Goal: Check status: Check status

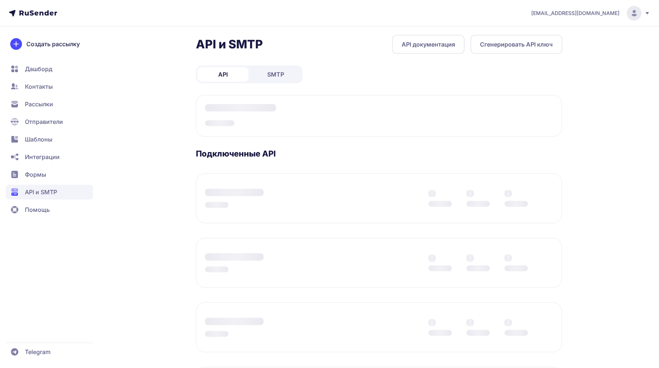
scroll to position [13, 0]
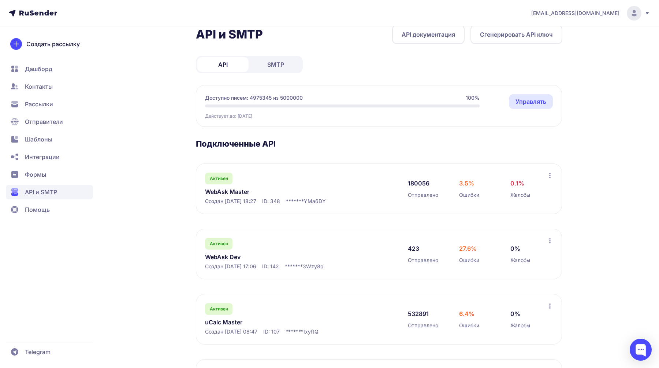
click at [232, 190] on link "WebAsk Master" at bounding box center [280, 191] width 150 height 9
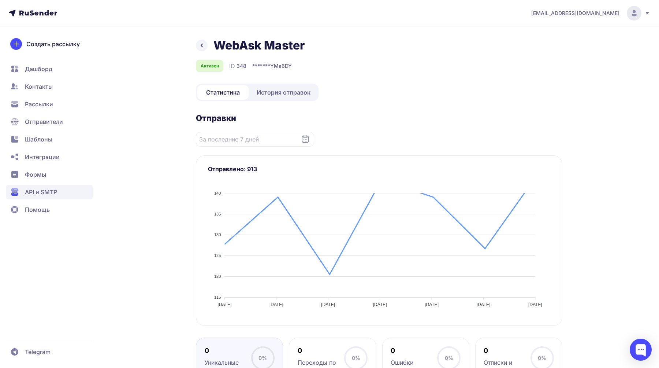
click at [278, 92] on span "История отправок" at bounding box center [284, 92] width 54 height 9
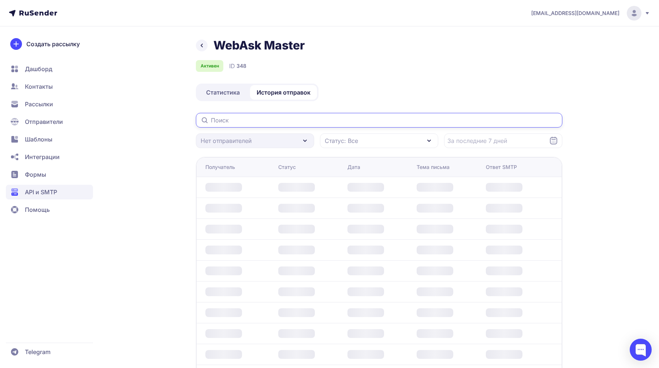
click at [280, 119] on input "text" at bounding box center [379, 120] width 367 height 15
paste input "[EMAIL_ADDRESS][DOMAIN_NAME]"
type input "[EMAIL_ADDRESS][DOMAIN_NAME]"
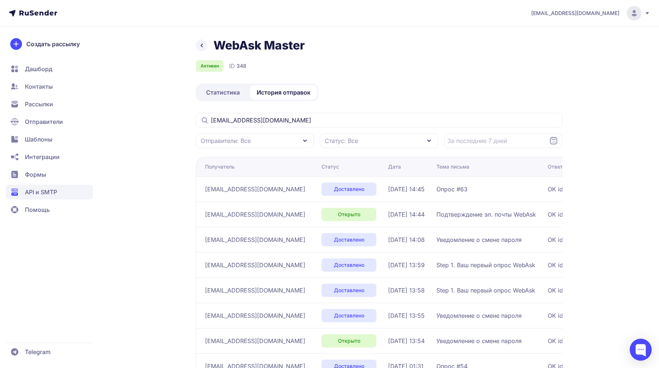
click at [388, 186] on span "[DATE] 14:45" at bounding box center [406, 189] width 37 height 9
copy tr "[DATE] 14:45"
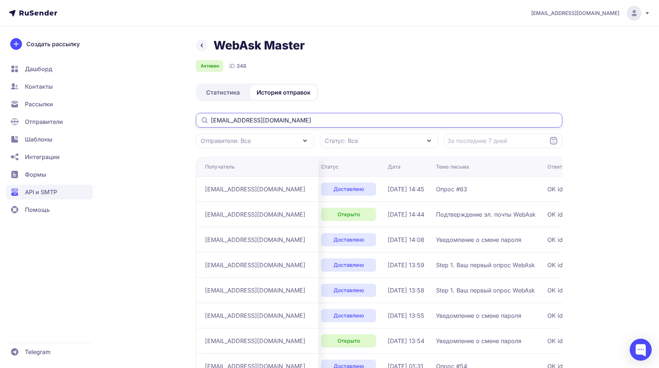
click at [239, 116] on input "[EMAIL_ADDRESS][DOMAIN_NAME]" at bounding box center [379, 120] width 367 height 15
click at [444, 78] on div "WebAsk Master Активен ID 348 Статистика История отправок [EMAIL_ADDRESS][DOMAIN…" at bounding box center [379, 256] width 367 height 436
click at [204, 45] on icon at bounding box center [201, 45] width 9 height 9
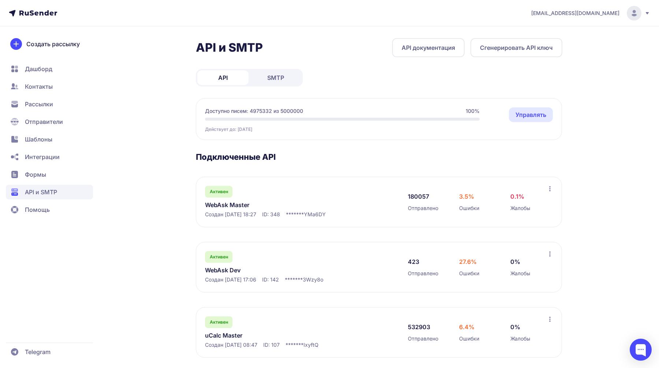
click at [278, 78] on span "SMTP" at bounding box center [275, 77] width 17 height 9
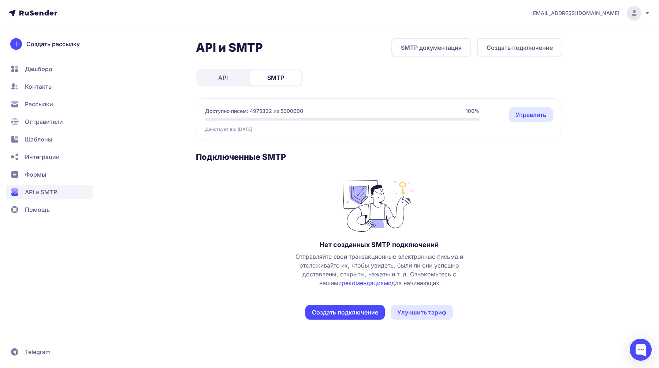
click at [234, 78] on link "API" at bounding box center [222, 77] width 51 height 15
